Goal: Transaction & Acquisition: Purchase product/service

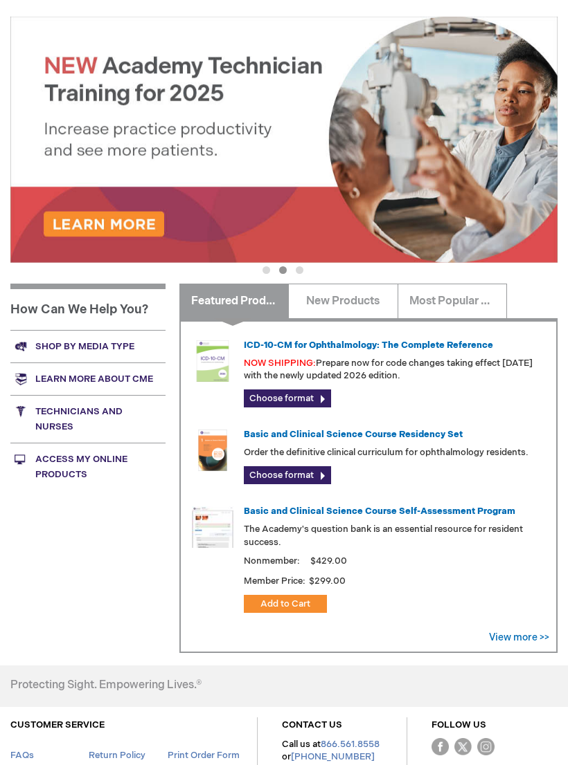
scroll to position [212, 0]
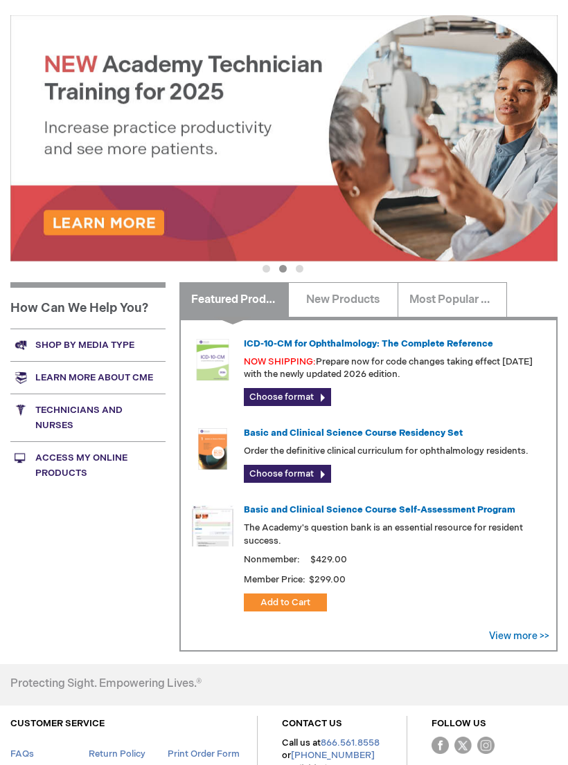
click at [103, 337] on link "Shop by media type" at bounding box center [87, 345] width 155 height 33
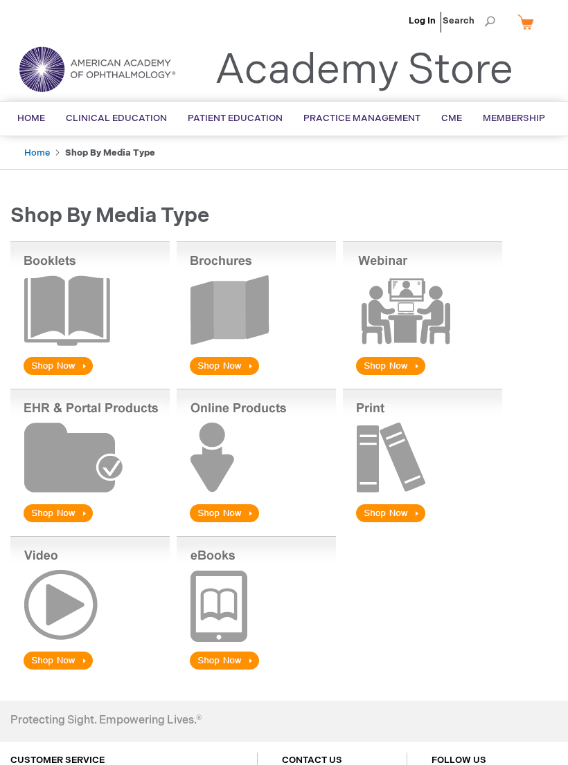
click at [62, 314] on img at bounding box center [89, 310] width 159 height 136
click at [223, 600] on img at bounding box center [255, 604] width 159 height 136
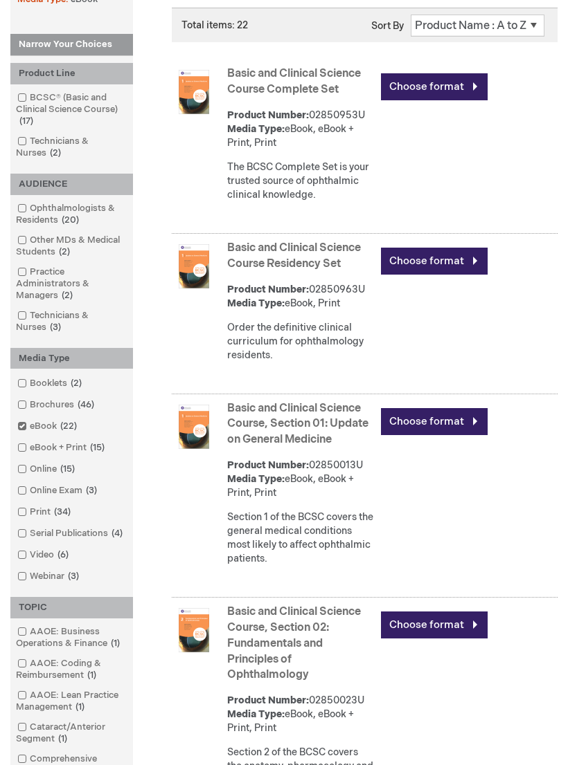
scroll to position [251, 0]
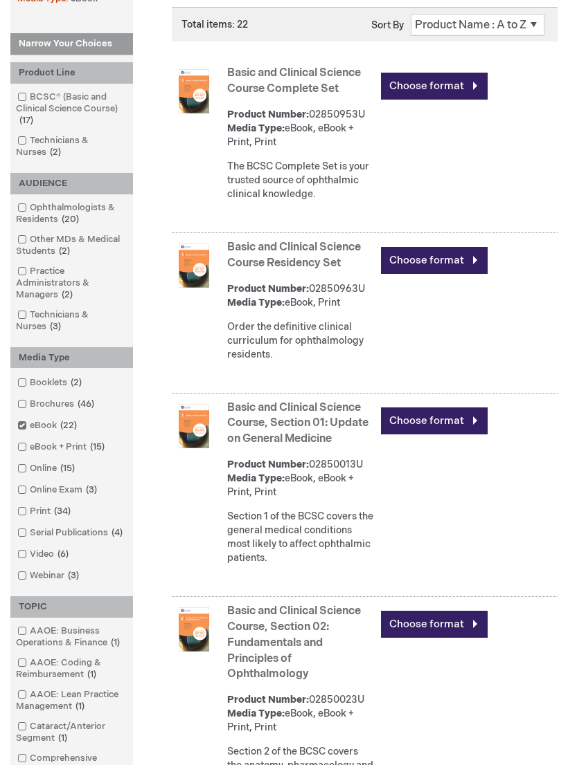
click at [426, 262] on link "Choose format" at bounding box center [434, 261] width 107 height 27
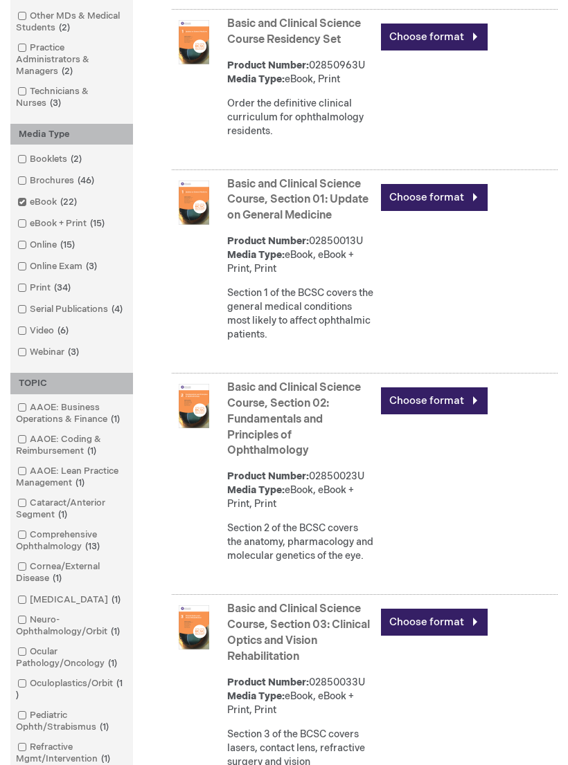
scroll to position [475, 0]
click at [433, 396] on link "Choose format" at bounding box center [434, 401] width 107 height 27
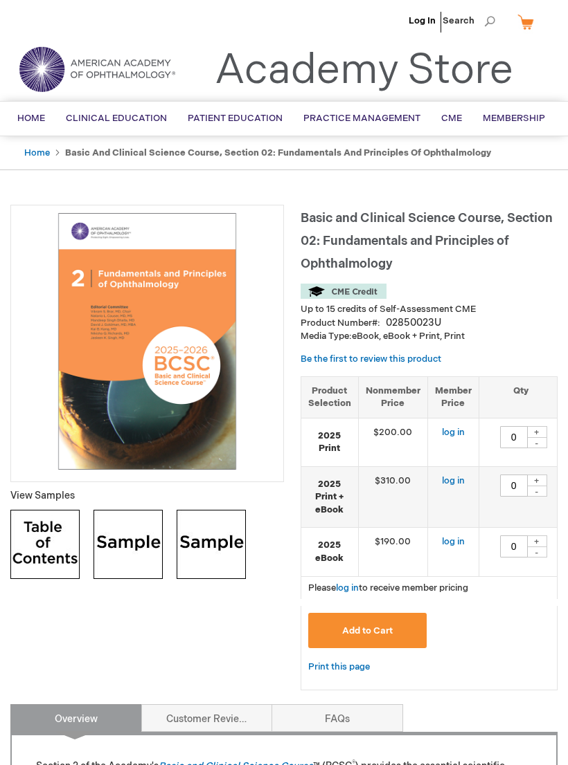
click at [219, 550] on img at bounding box center [210, 544] width 69 height 69
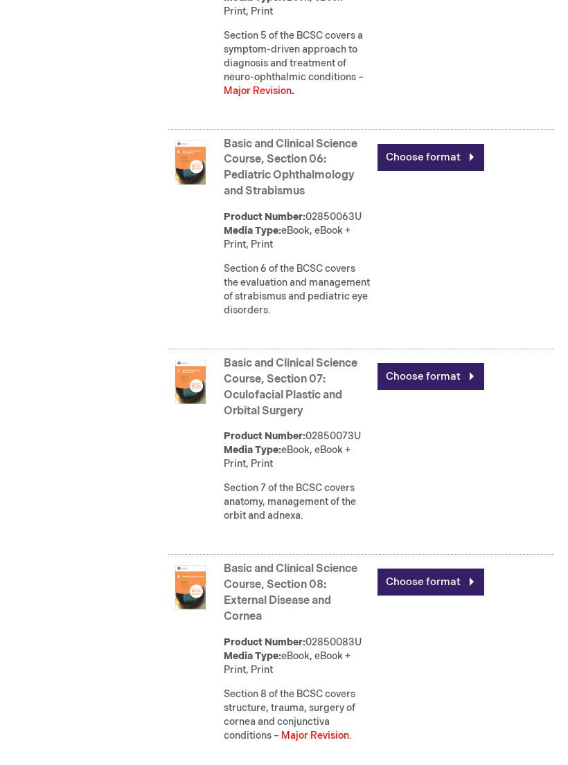
scroll to position [1613, 3]
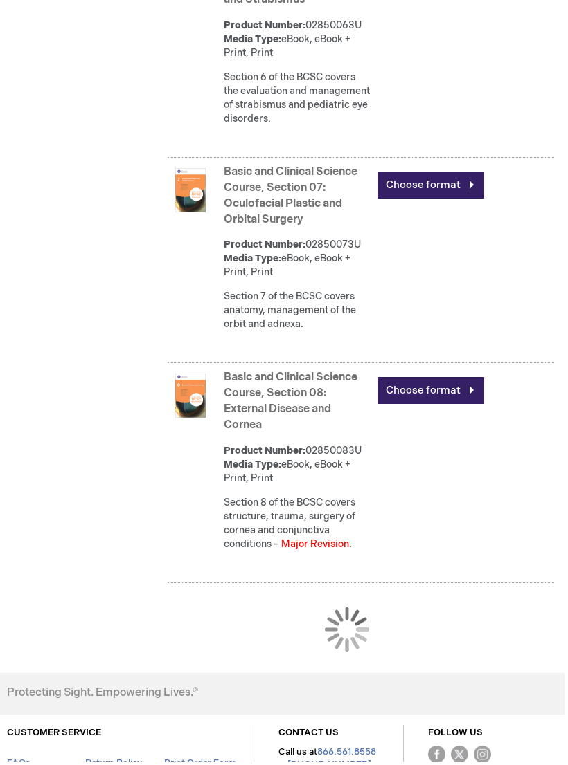
scroll to position [1790, 3]
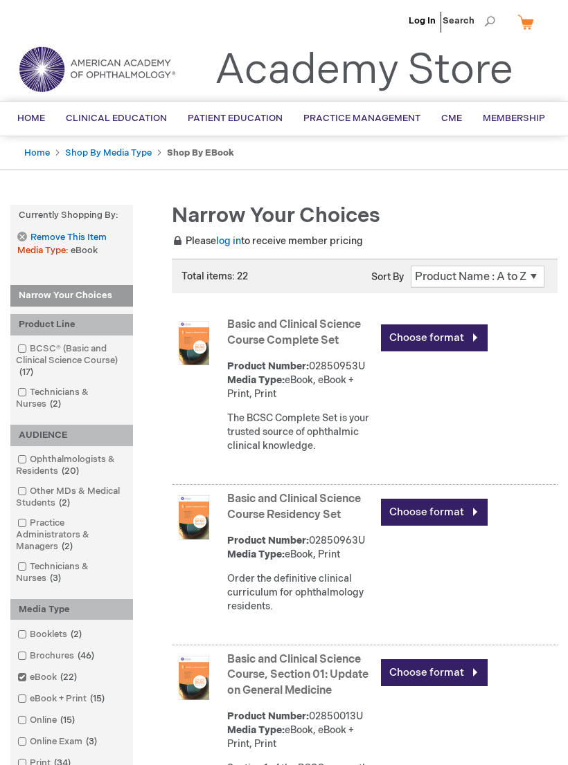
scroll to position [1808, 3]
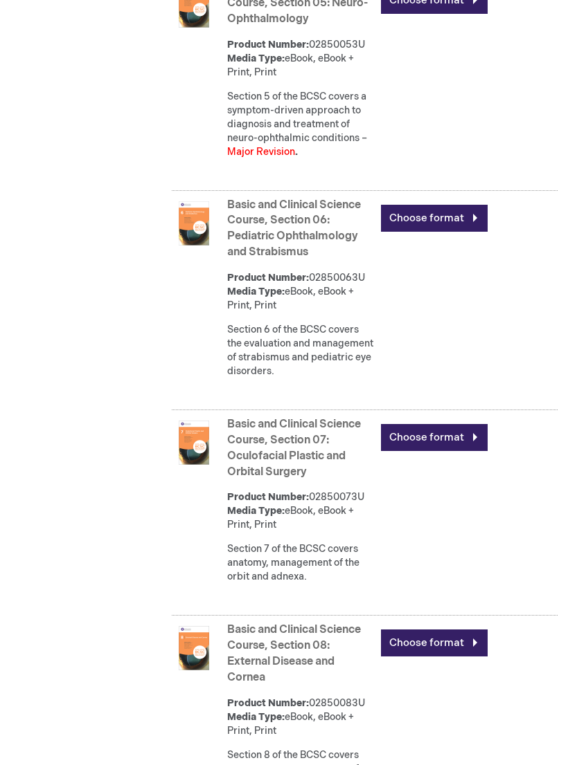
scroll to position [1540, 0]
